Goal: Complete application form

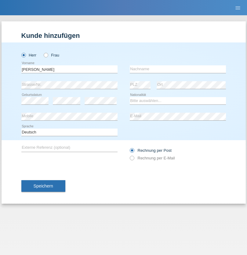
type input "[PERSON_NAME]"
click at [178, 69] on input "text" at bounding box center [178, 69] width 96 height 8
type input "Dupertuis"
select select "CH"
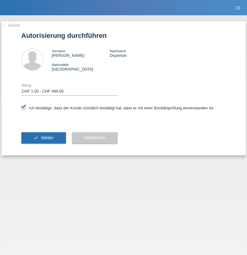
select select "1"
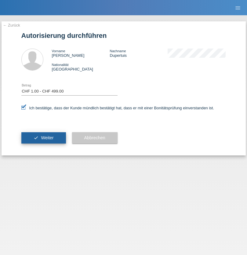
click at [43, 138] on span "Weiter" at bounding box center [47, 137] width 13 height 5
